Goal: Task Accomplishment & Management: Manage account settings

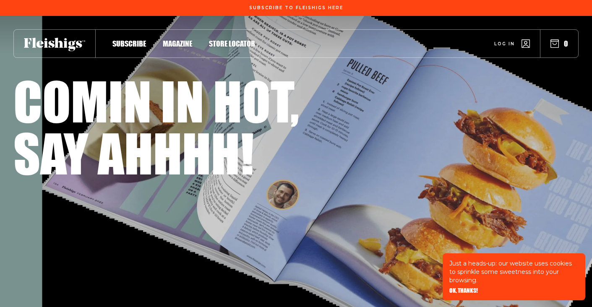
click at [510, 41] on span "Log in" at bounding box center [505, 37] width 21 height 6
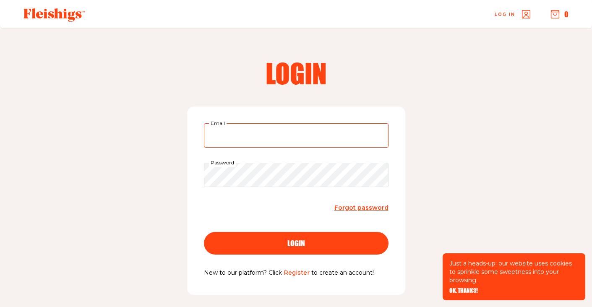
click at [312, 143] on input "Email" at bounding box center [296, 135] width 185 height 24
type input "[EMAIL_ADDRESS][DOMAIN_NAME]"
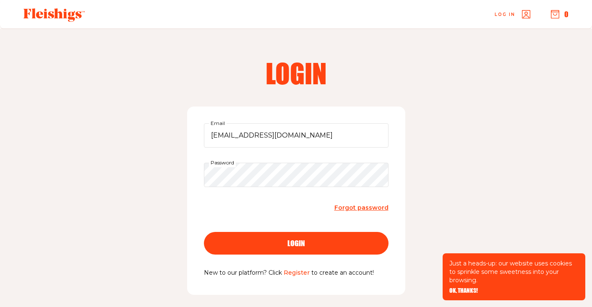
click at [302, 240] on span "login" at bounding box center [297, 236] width 18 height 8
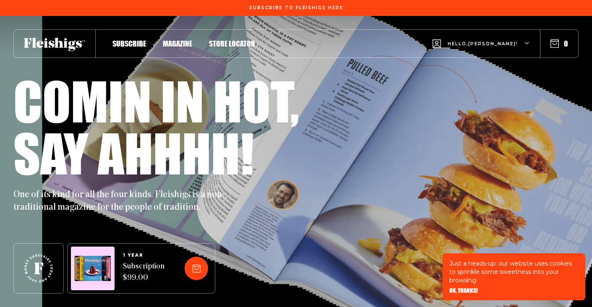
click at [68, 48] on icon at bounding box center [54, 44] width 61 height 13
